Goal: Navigation & Orientation: Find specific page/section

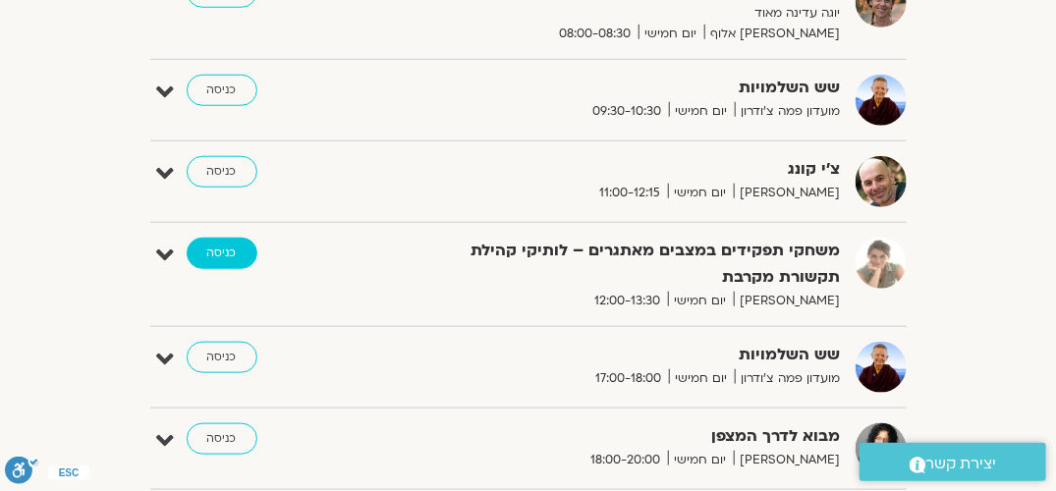
click at [228, 251] on link "כניסה" at bounding box center [222, 253] width 71 height 31
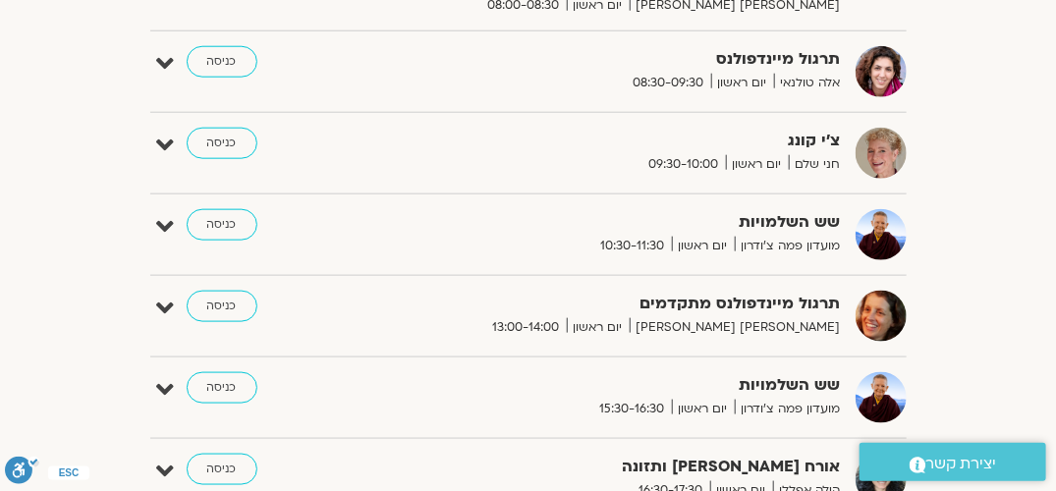
scroll to position [688, 0]
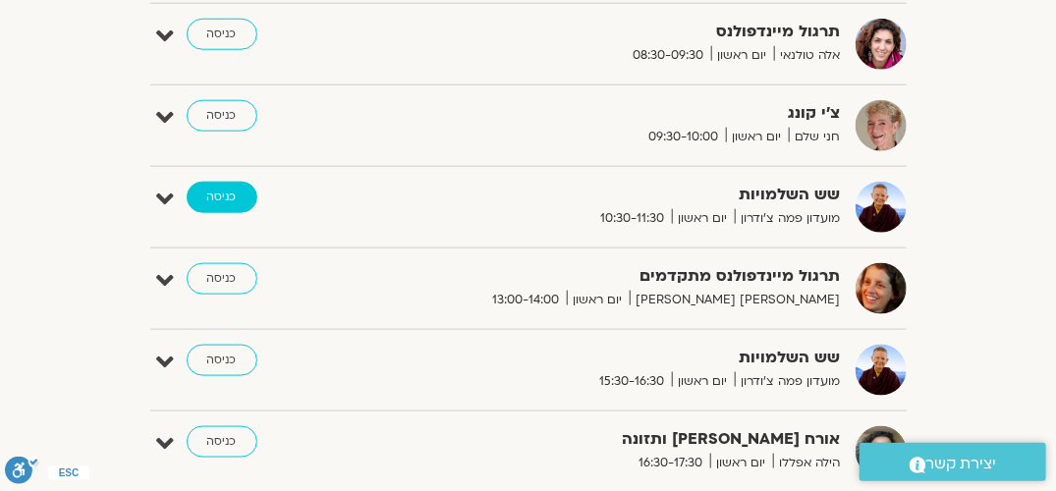
click at [226, 206] on link "כניסה" at bounding box center [222, 197] width 71 height 31
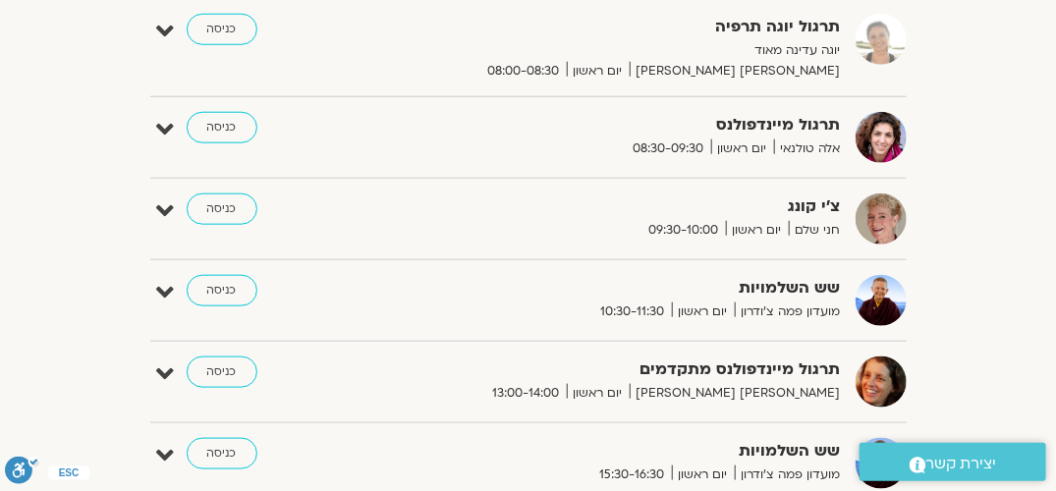
scroll to position [688, 0]
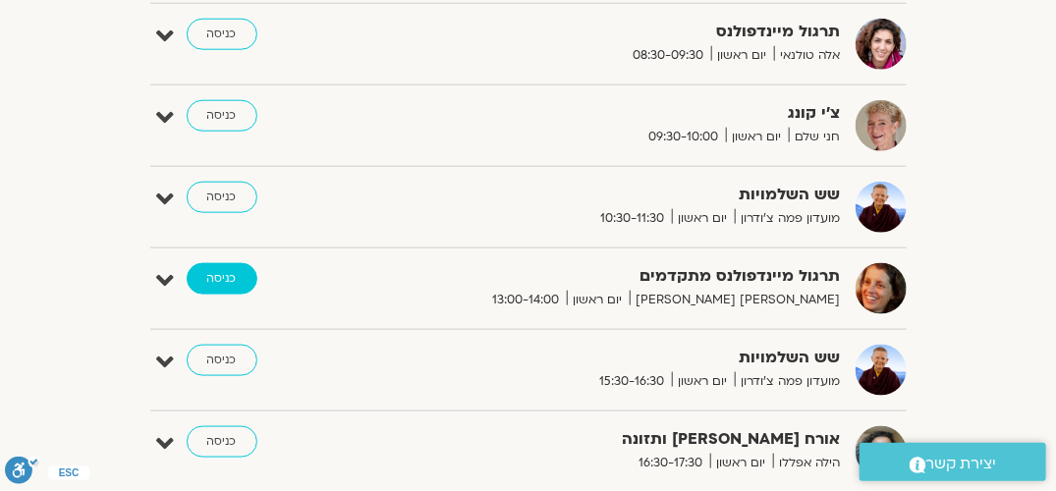
click at [213, 282] on link "כניסה" at bounding box center [222, 278] width 71 height 31
